Goal: Check status: Check status

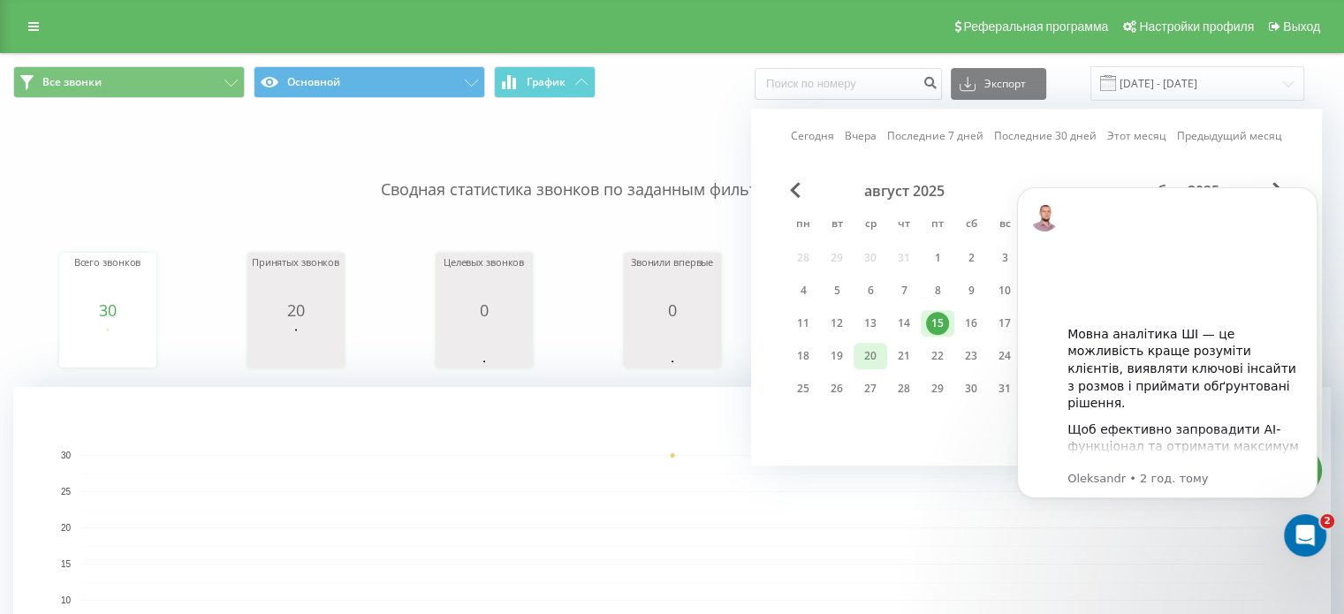
click at [876, 351] on div "20" at bounding box center [870, 356] width 23 height 23
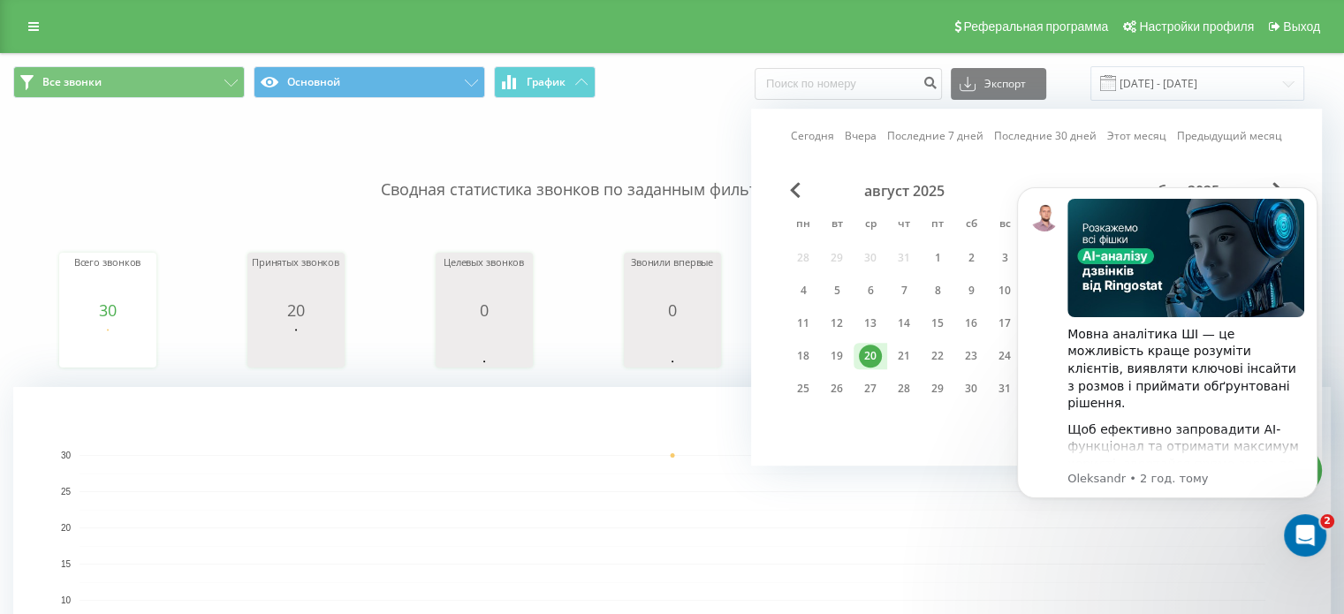
click at [876, 351] on div "20" at bounding box center [870, 356] width 23 height 23
click at [1310, 193] on icon "Dismiss notification" at bounding box center [1311, 192] width 6 height 6
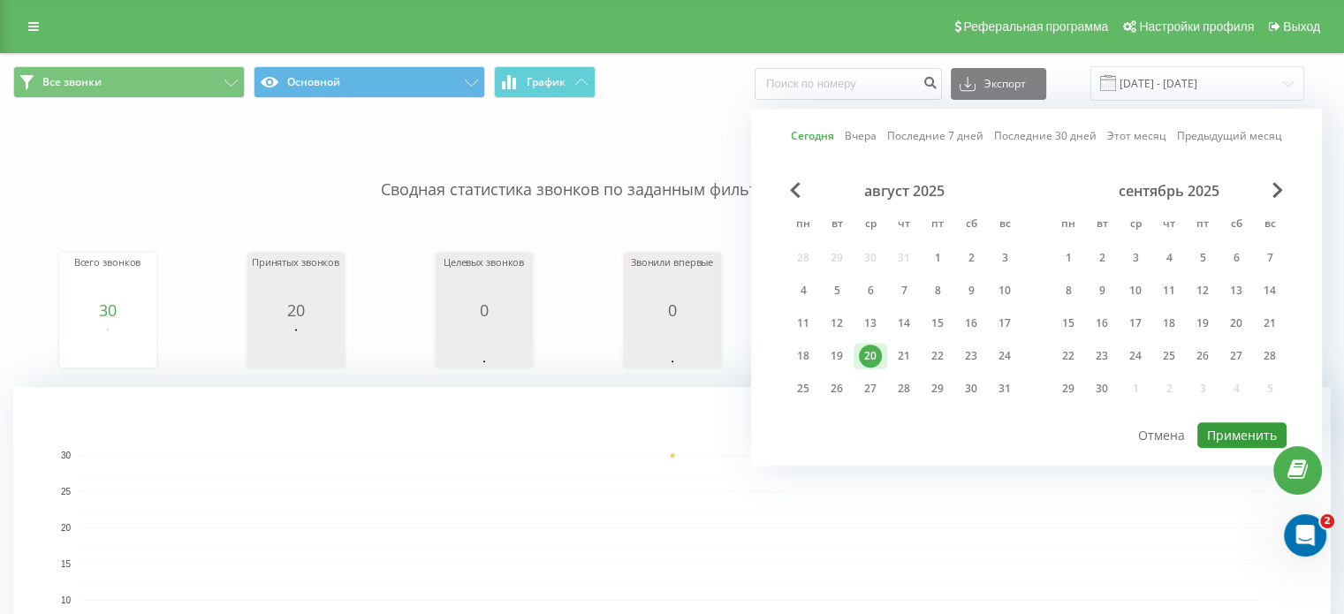
click at [1239, 438] on button "Применить" at bounding box center [1241, 435] width 89 height 26
type input "[DATE] - [DATE]"
